Goal: Complete application form

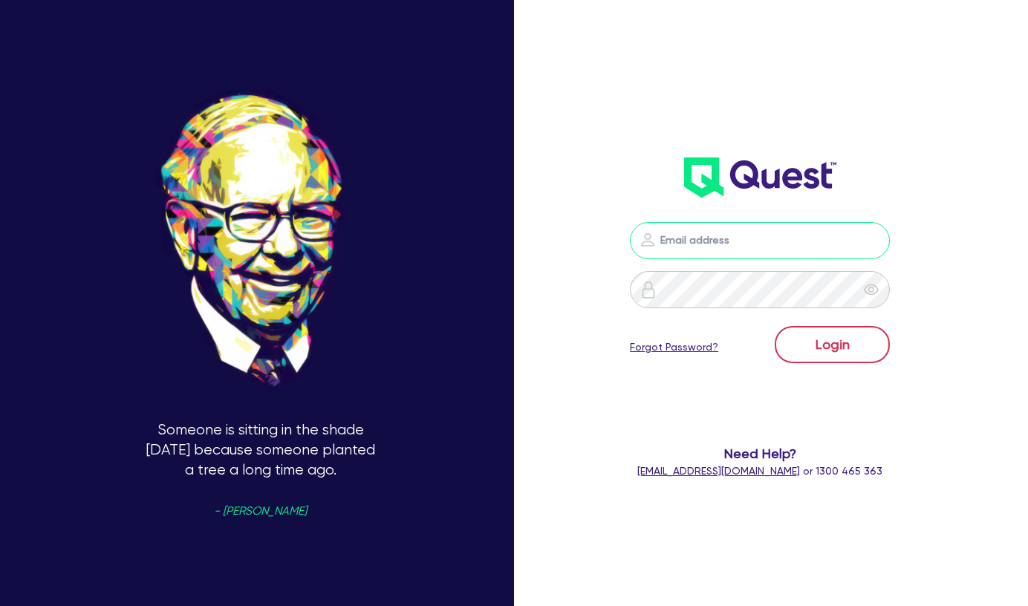
type input "[PERSON_NAME][EMAIL_ADDRESS][DOMAIN_NAME]"
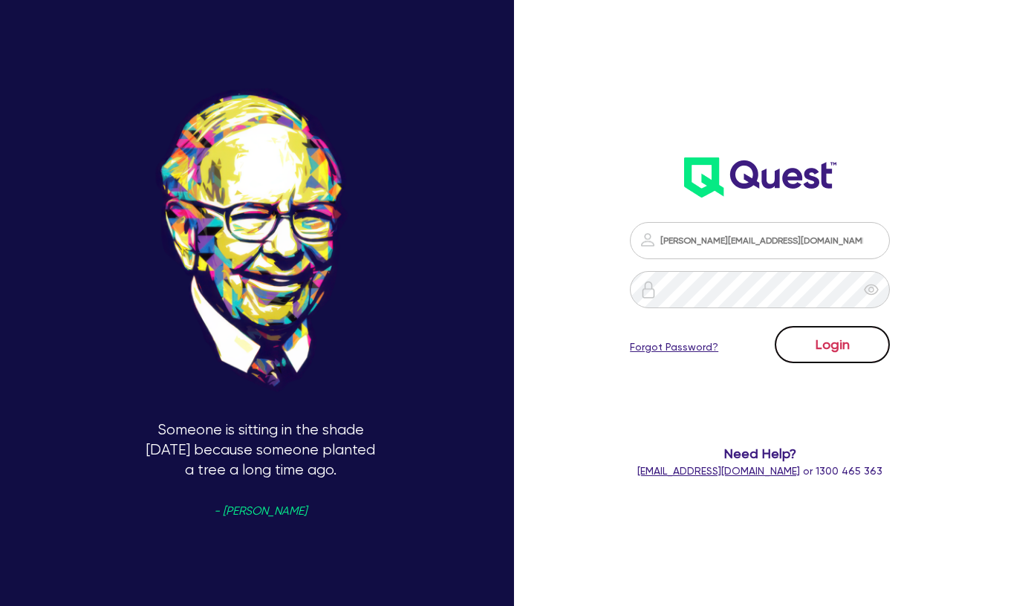
click at [815, 342] on button "Login" at bounding box center [832, 344] width 115 height 37
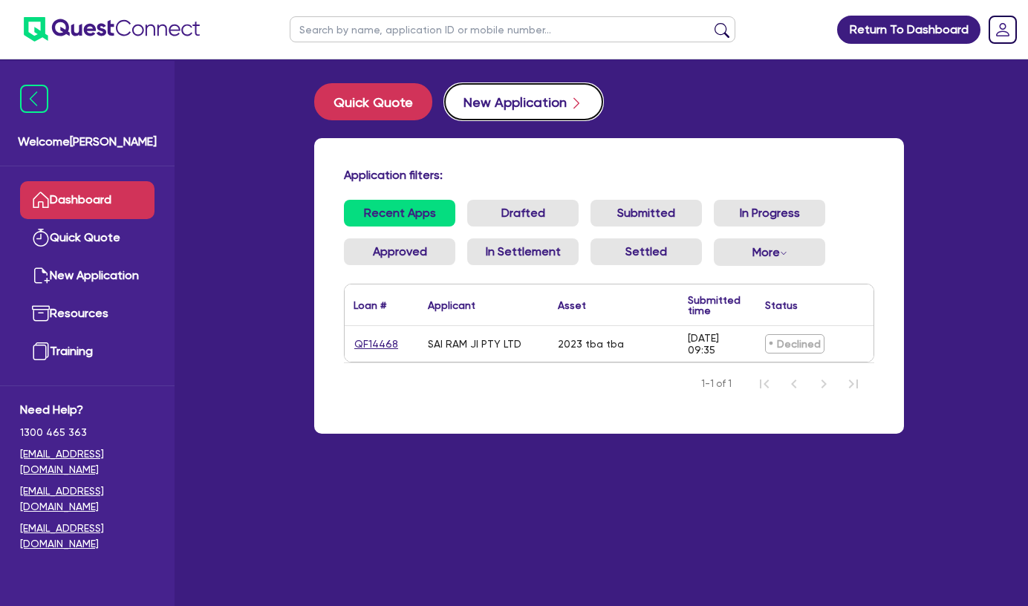
click at [516, 101] on button "New Application" at bounding box center [523, 101] width 159 height 37
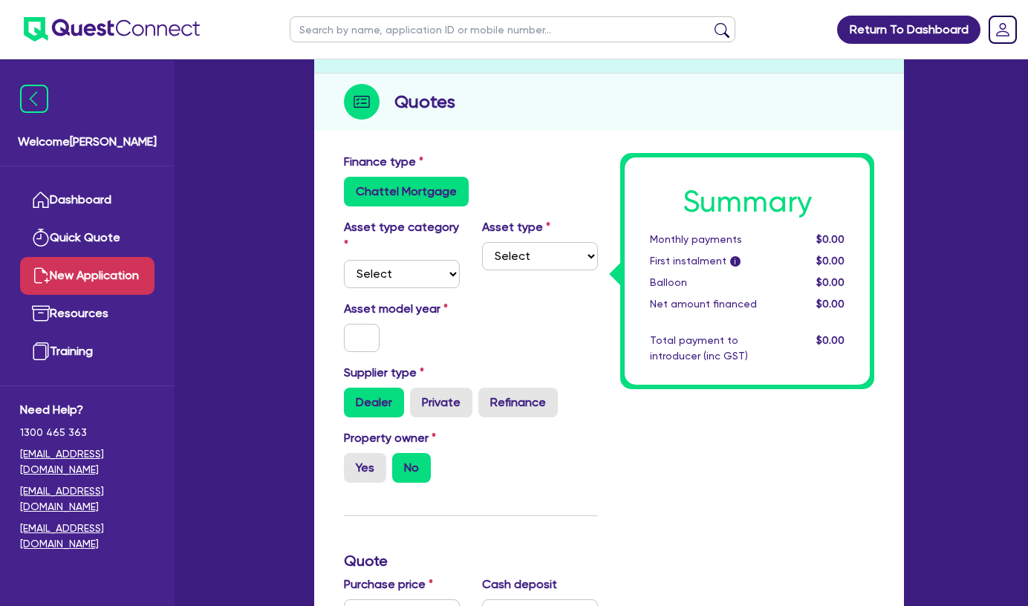
scroll to position [157, 0]
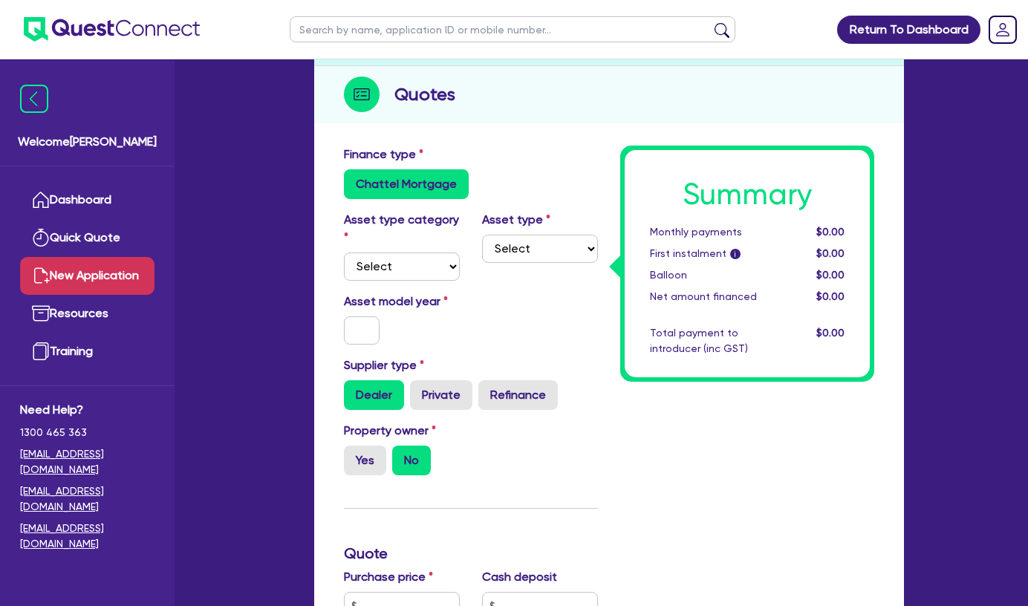
click at [429, 193] on label "Chattel Mortgage" at bounding box center [406, 184] width 125 height 30
click at [354, 179] on input "Chattel Mortgage" at bounding box center [349, 174] width 10 height 10
click at [538, 293] on div "Asset model year" at bounding box center [471, 325] width 276 height 64
click at [420, 272] on select "Select Cars and light trucks Primary assets Secondary assets Tertiary assets" at bounding box center [402, 267] width 116 height 28
click at [545, 256] on select "Select" at bounding box center [540, 249] width 116 height 28
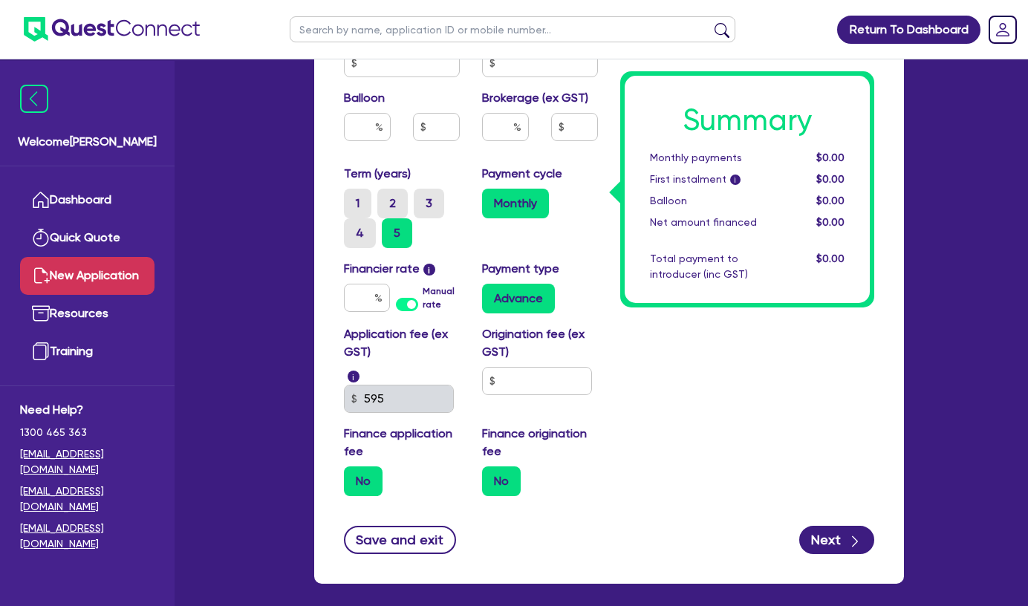
scroll to position [832, 0]
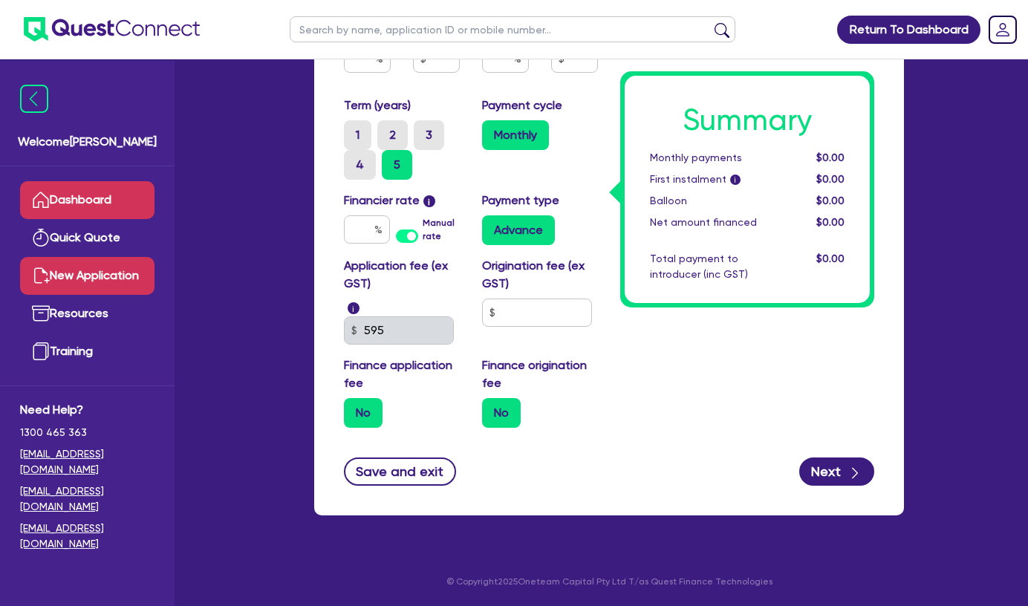
click at [100, 189] on link "Dashboard" at bounding box center [87, 200] width 134 height 38
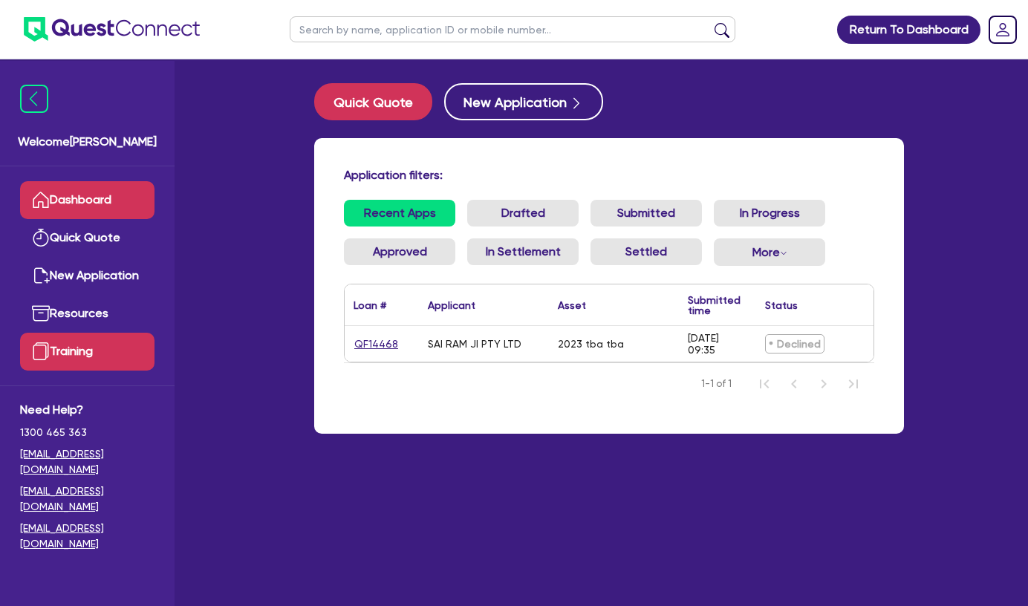
click at [77, 358] on link "Training" at bounding box center [87, 352] width 134 height 38
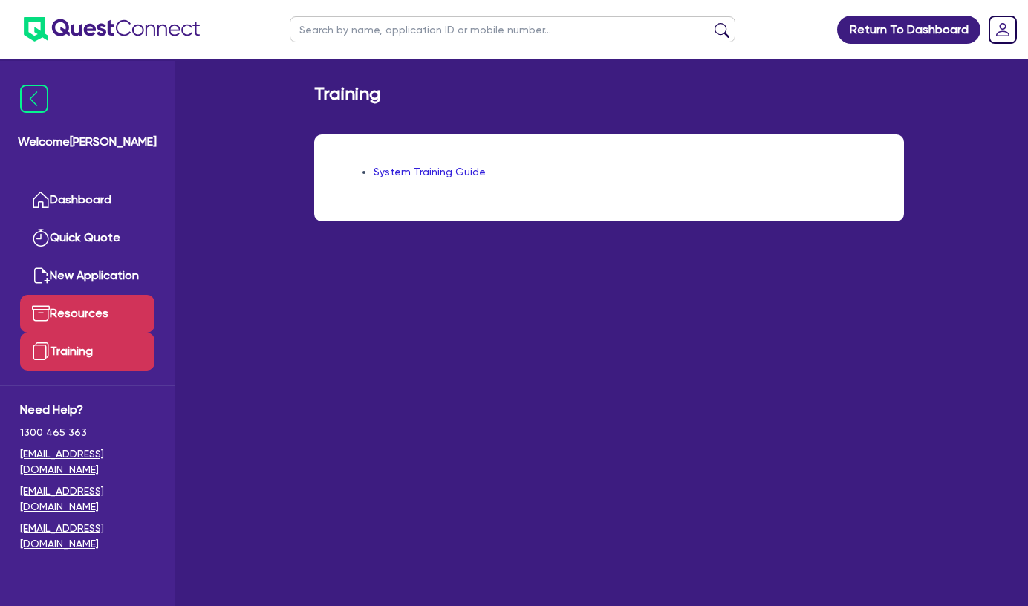
click at [79, 316] on link "Resources" at bounding box center [87, 314] width 134 height 38
